Goal: Obtain resource: Download file/media

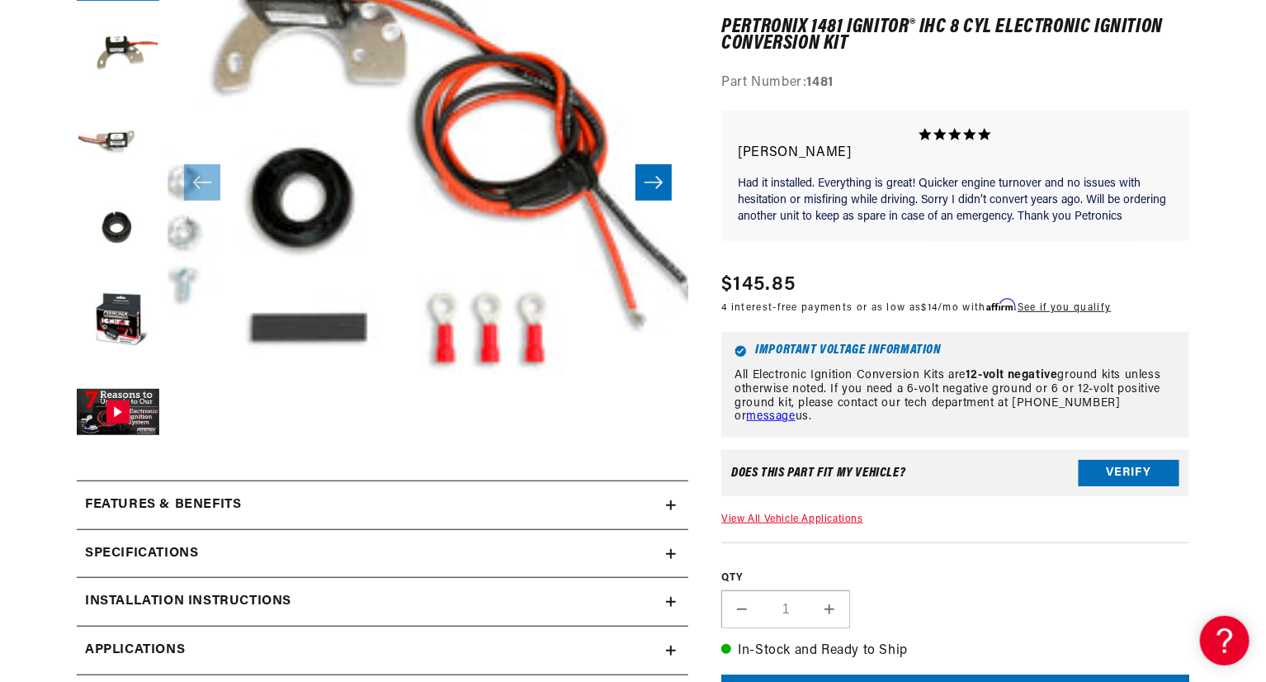
scroll to position [0, 1030]
click at [1149, 479] on button "Verify" at bounding box center [1129, 473] width 101 height 26
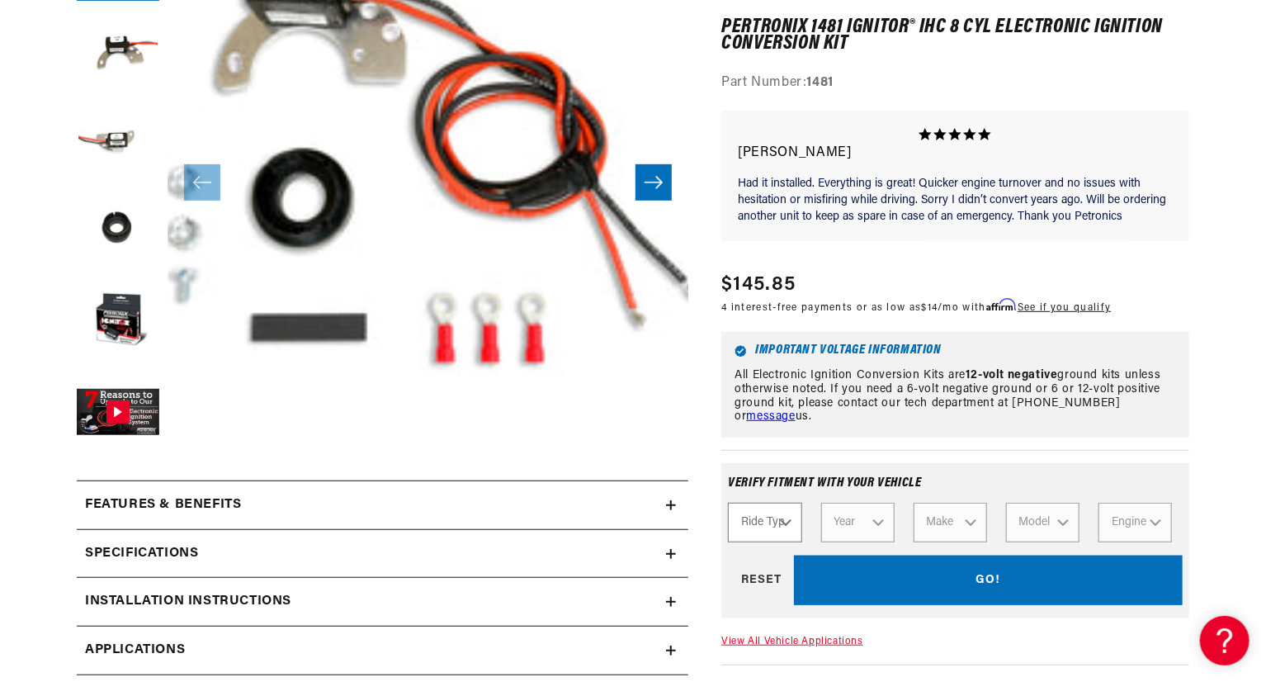
click at [785, 519] on select "Ride Type Automotive Agricultural Industrial Marine Motorcycle" at bounding box center [764, 523] width 73 height 40
select select "Automotive"
click at [728, 503] on select "Ride Type Automotive Agricultural Industrial Marine Motorcycle" at bounding box center [764, 523] width 73 height 40
select select "Automotive"
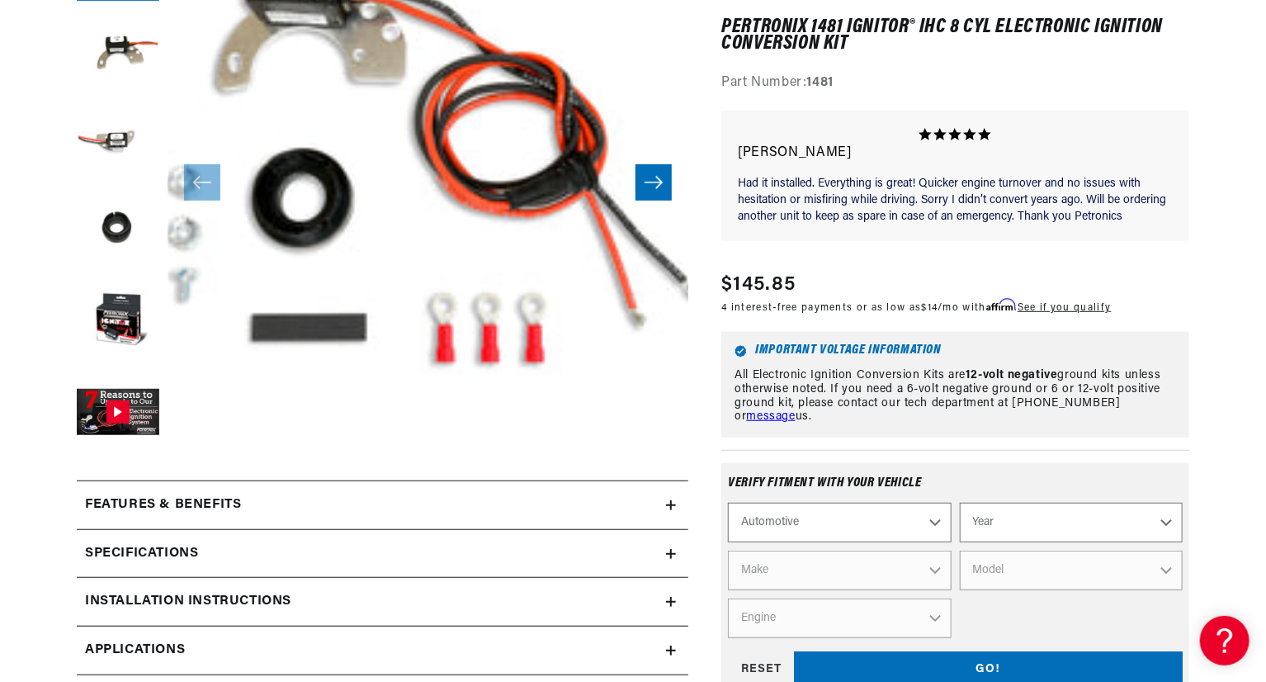
click at [1010, 527] on select "Year [DATE] 2021 2020 2019 2018 2017 2016 2015 2014 2013 2012 2011 2010 2009 20…" at bounding box center [1071, 523] width 223 height 40
select select "1979"
click at [960, 503] on select "Year [DATE] 2021 2020 2019 2018 2017 2016 2015 2014 2013 2012 2011 2010 2009 20…" at bounding box center [1071, 523] width 223 height 40
select select "1979"
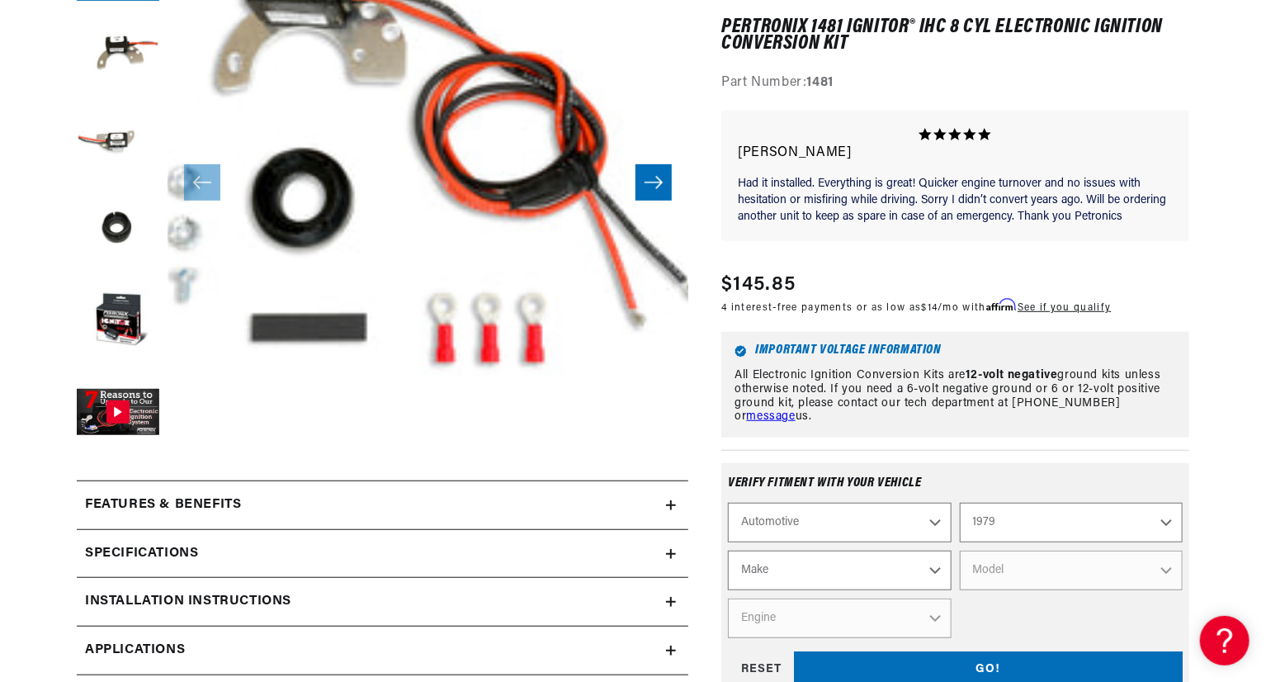
click at [891, 569] on select "Make Alfa Romeo American Motors Audi Avanti BMW Buick Cadillac Checker Chevrole…" at bounding box center [839, 570] width 223 height 40
select select "International"
click at [728, 550] on select "Make Alfa Romeo American Motors Audi Avanti BMW Buick Cadillac Checker Chevrole…" at bounding box center [839, 570] width 223 height 40
select select "International"
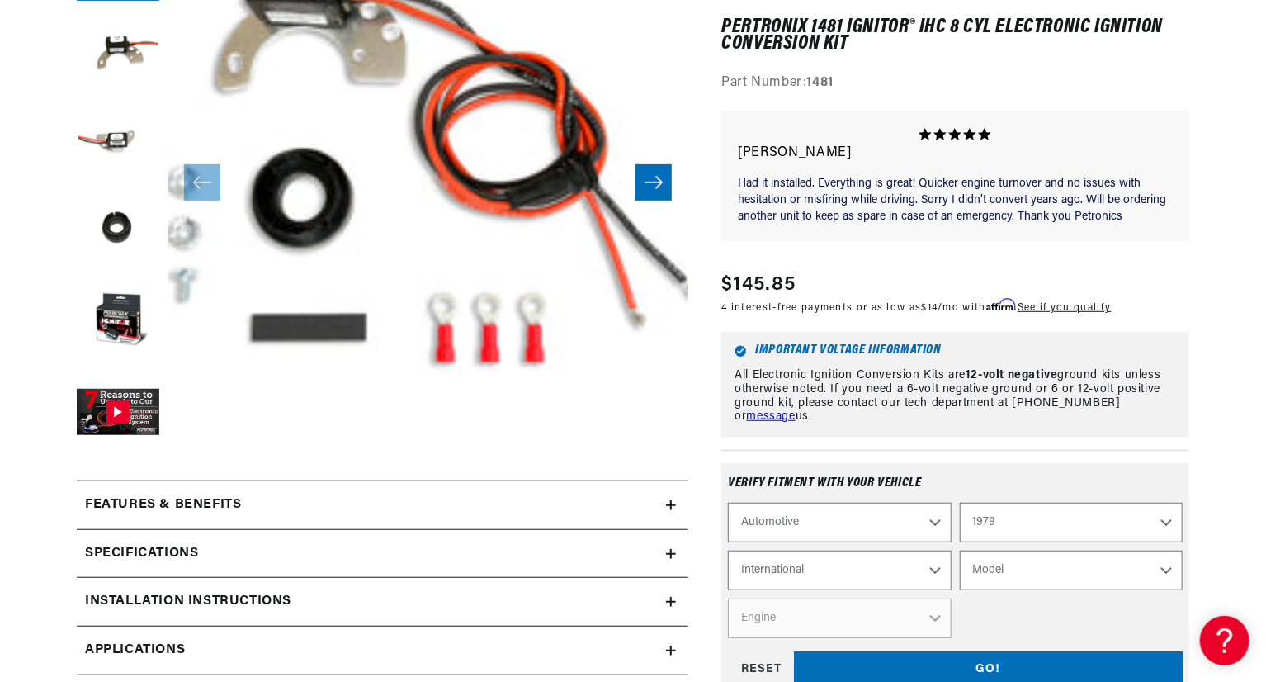
click at [1052, 571] on select "Model Scout II" at bounding box center [1071, 570] width 223 height 40
select select "Scout-II"
click at [960, 550] on select "Model Scout II" at bounding box center [1071, 570] width 223 height 40
select select "Scout-II"
click at [878, 621] on select "Engine 3.2L 5.0L 5.6L 6.4L" at bounding box center [839, 618] width 223 height 40
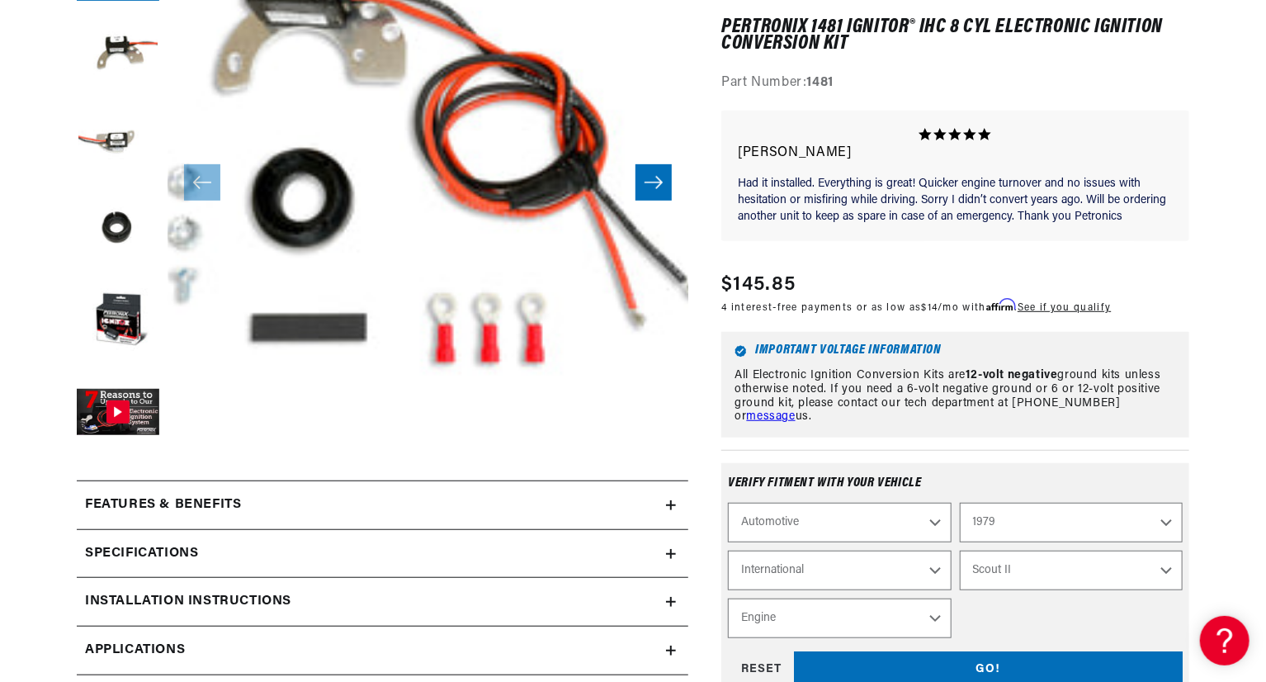
select select "6.4L"
click at [728, 598] on select "Engine 3.2L 5.0L 5.6L 6.4L" at bounding box center [839, 618] width 223 height 40
select select "Engine"
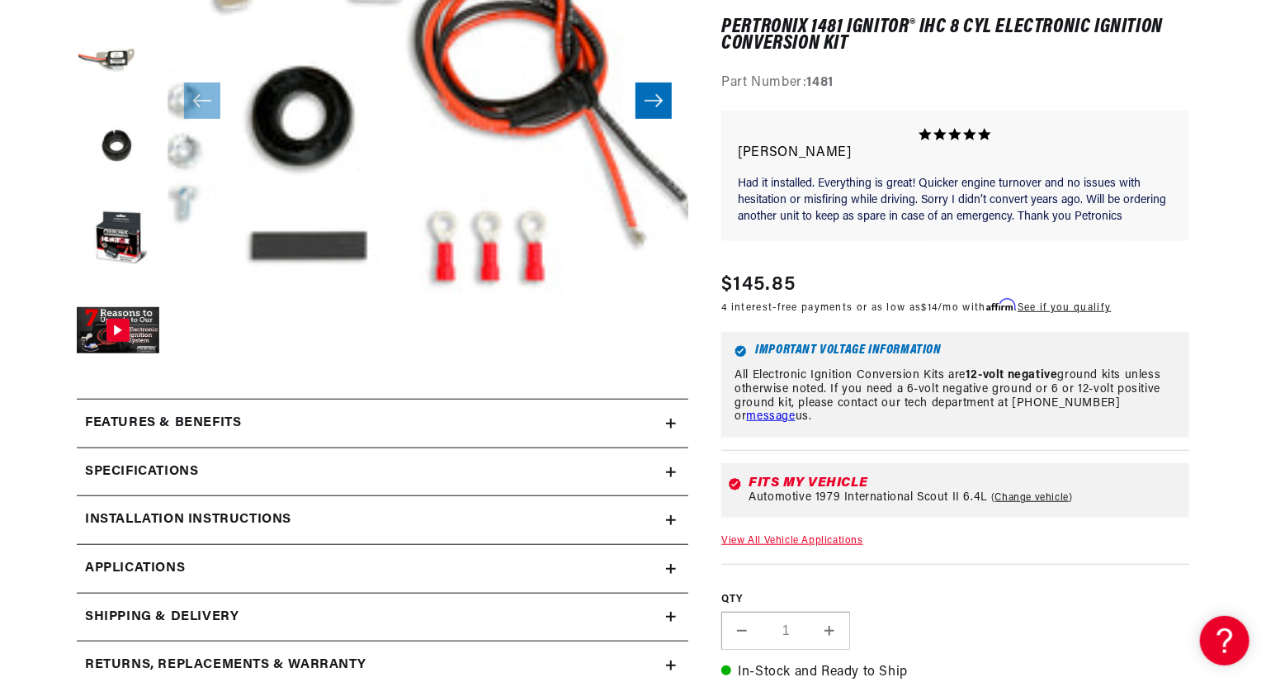
scroll to position [413, 0]
click at [1010, 498] on link "Change vehicle" at bounding box center [1032, 497] width 82 height 13
select select "1979"
select select "International"
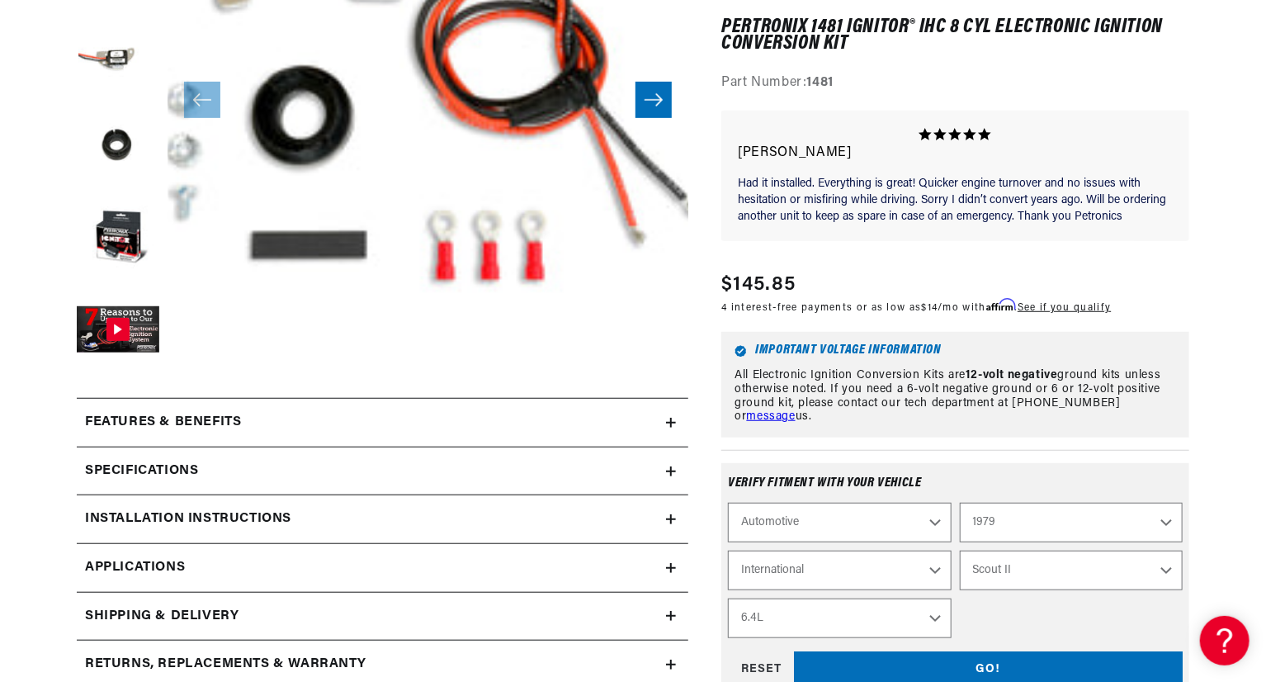
click at [885, 620] on select "3.2L 5.0L 5.6L 6.4L" at bounding box center [839, 618] width 223 height 40
click at [728, 598] on select "3.2L 5.0L 5.6L 6.4L" at bounding box center [839, 618] width 223 height 40
select select "6.4L"
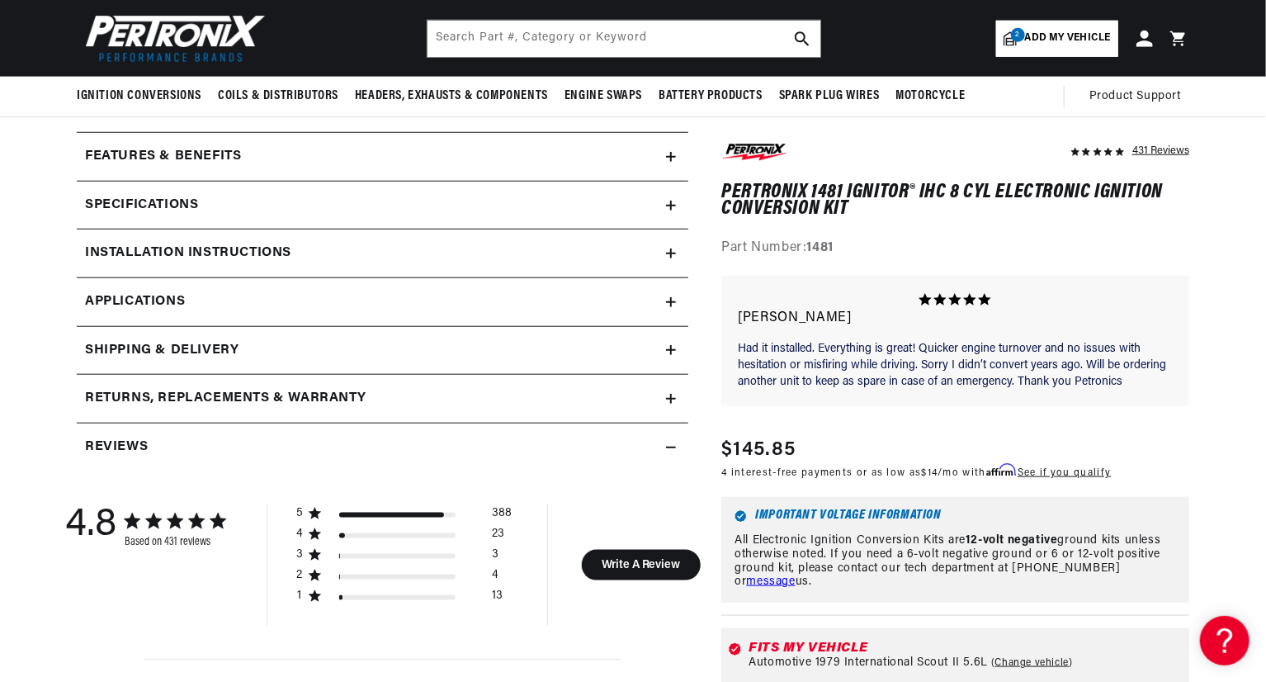
scroll to position [0, 2061]
click at [248, 248] on h2 "Installation instructions" at bounding box center [188, 253] width 206 height 21
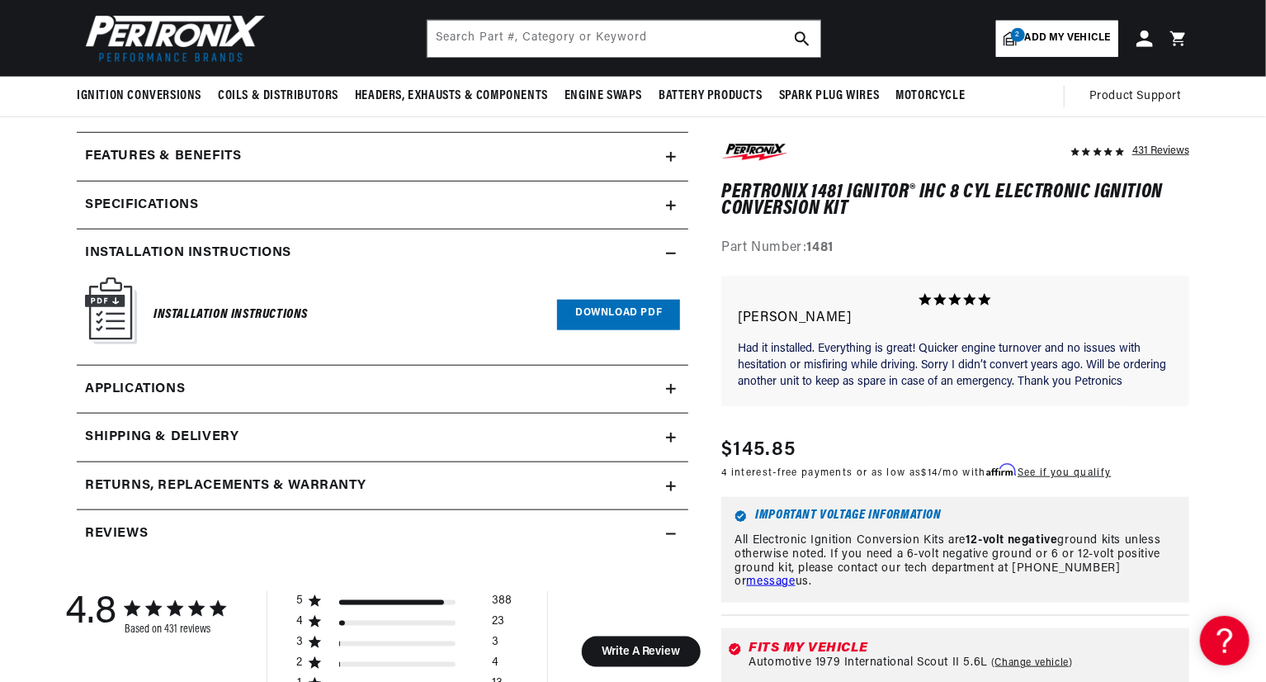
scroll to position [0, 1030]
click at [625, 310] on link "Download PDF" at bounding box center [618, 315] width 123 height 31
